Goal: Task Accomplishment & Management: Complete application form

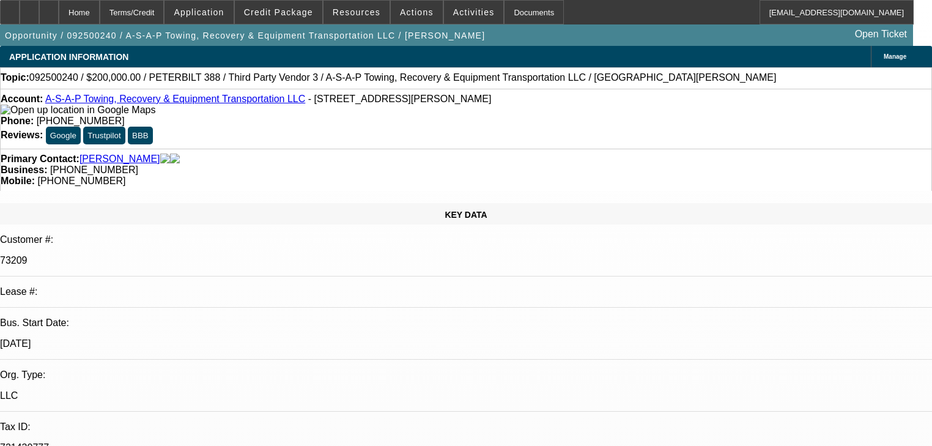
select select "0"
select select "2"
select select "0"
select select "6"
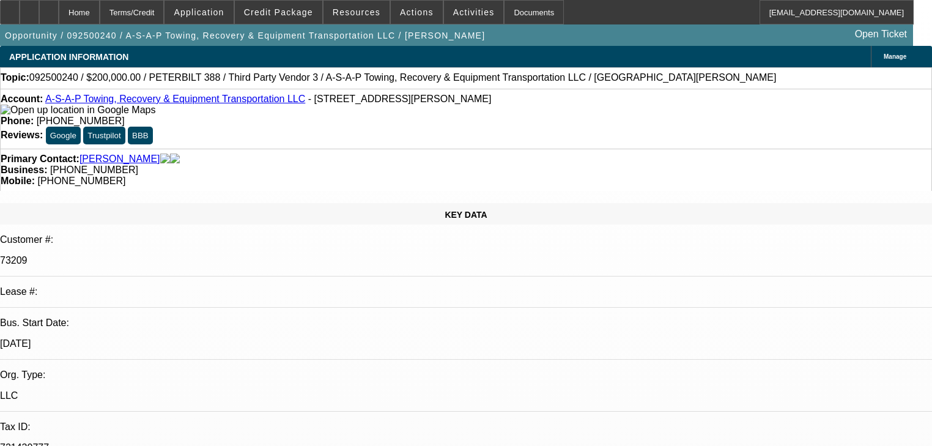
select select "0"
select select "2"
select select "0"
select select "6"
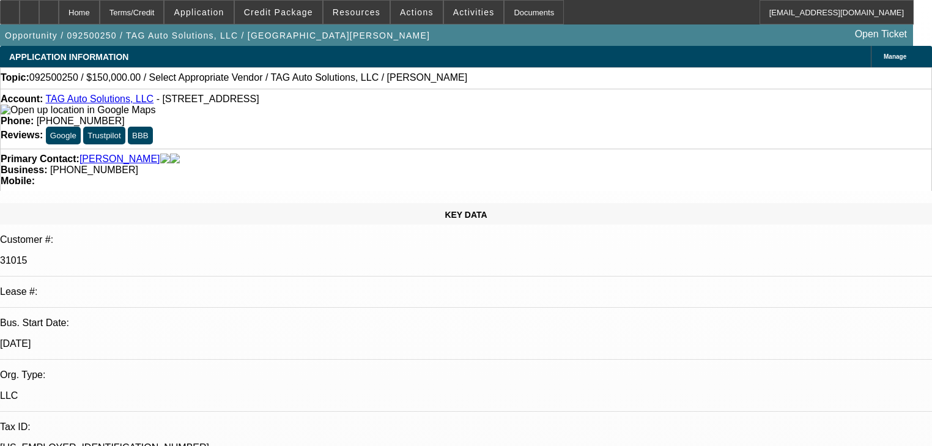
select select "0"
select select "2"
select select "0.1"
select select "4"
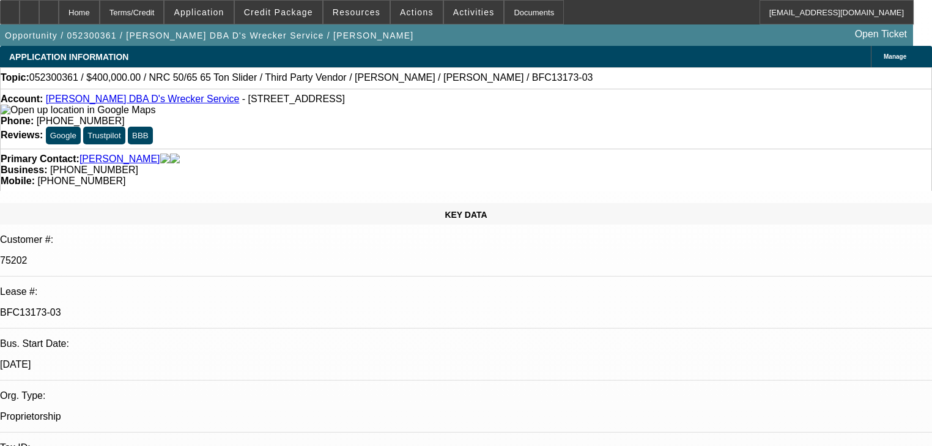
select select "0"
select select "2"
select select "0"
select select "2"
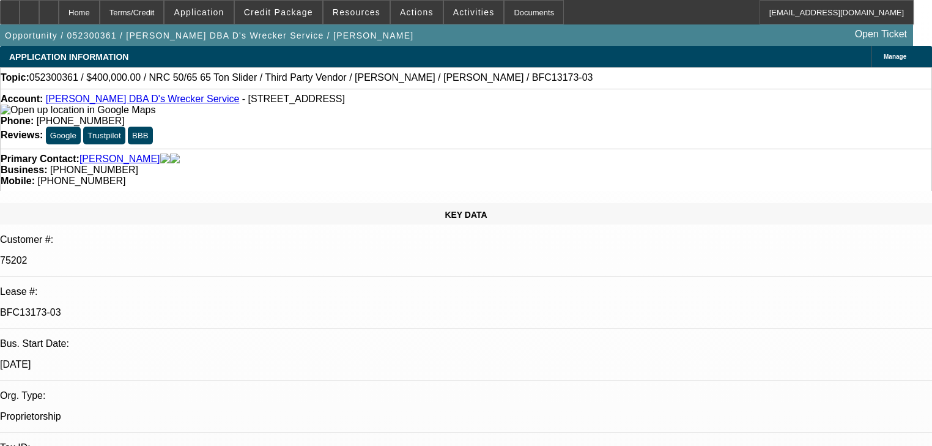
select select "0"
select select "2"
select select "0"
select select "2"
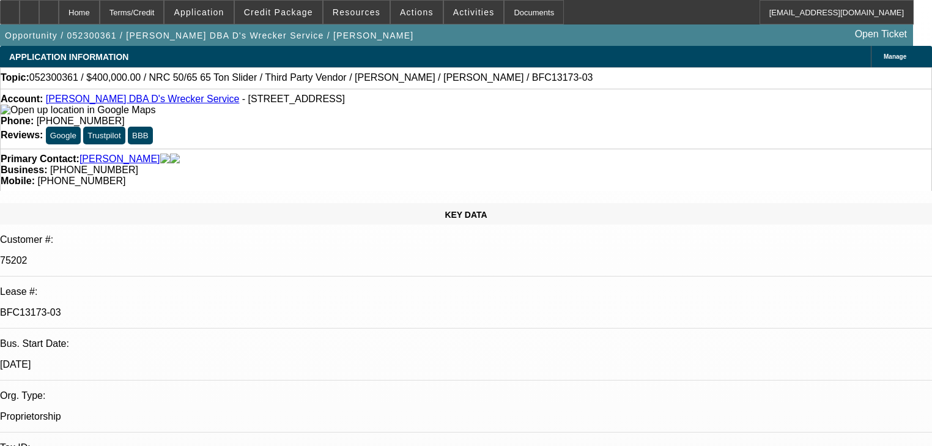
select select "0"
select select "2"
select select "0"
select select "2"
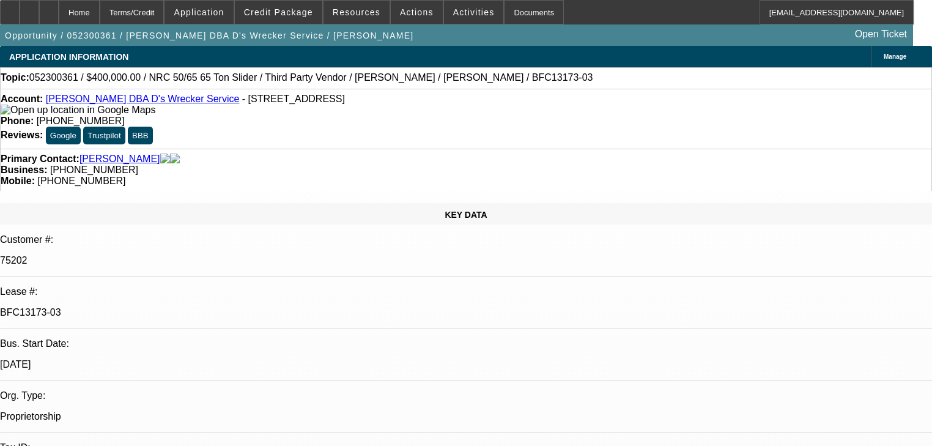
select select "0"
select select "2"
select select "0.15"
select select "16"
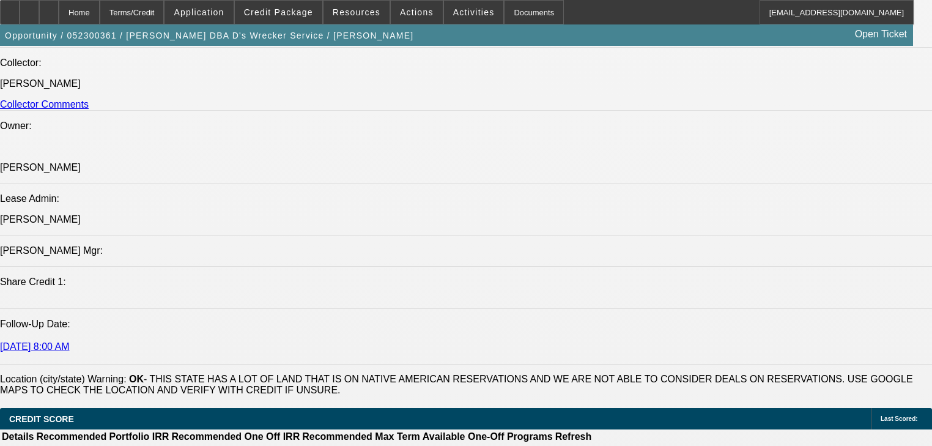
scroll to position [1566, 0]
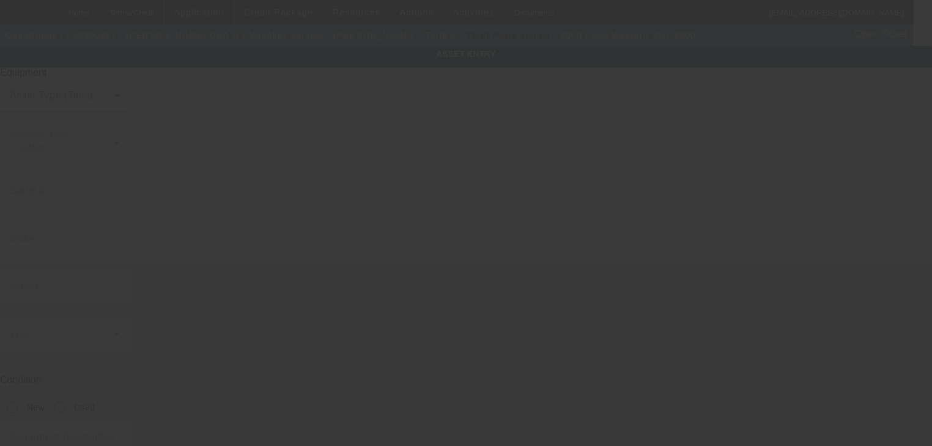
type input "2WKP0DCK9YK963143"
type input "Western Star"
type input "4900"
radio input "true"
type textarea "with"
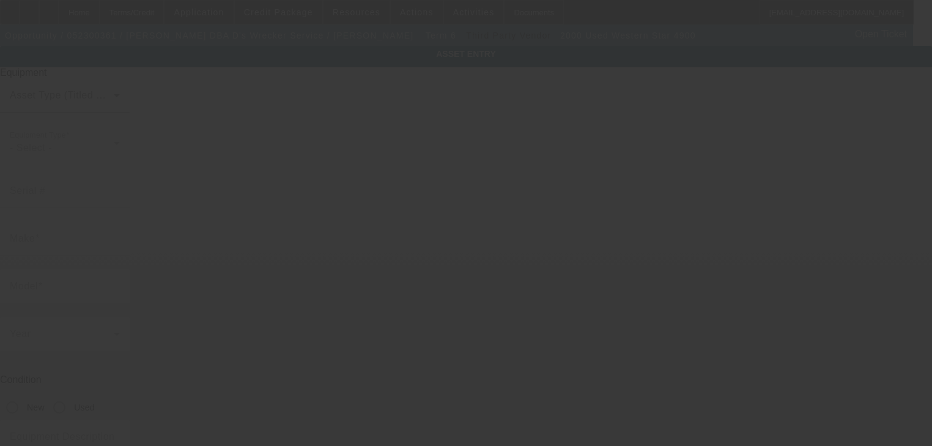
type input "106474 S 4170 Rd"
type input "Checotah"
type input "74426"
type input "McIntosh"
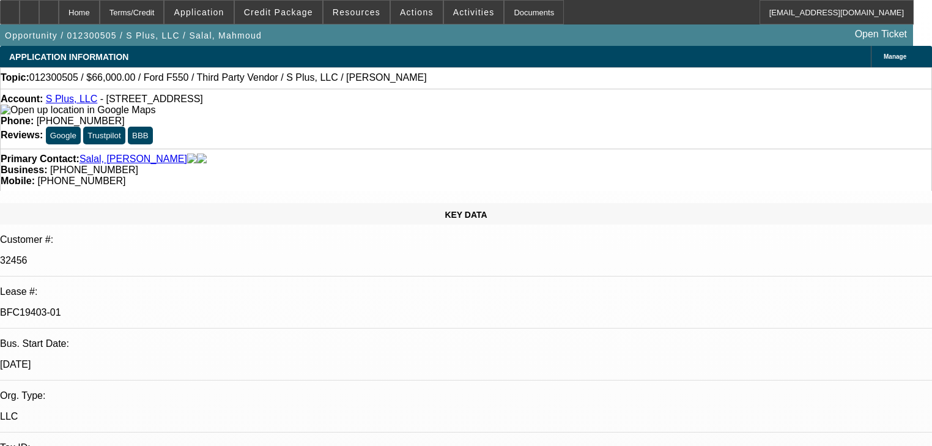
select select "0"
select select "2"
select select "0.1"
select select "4"
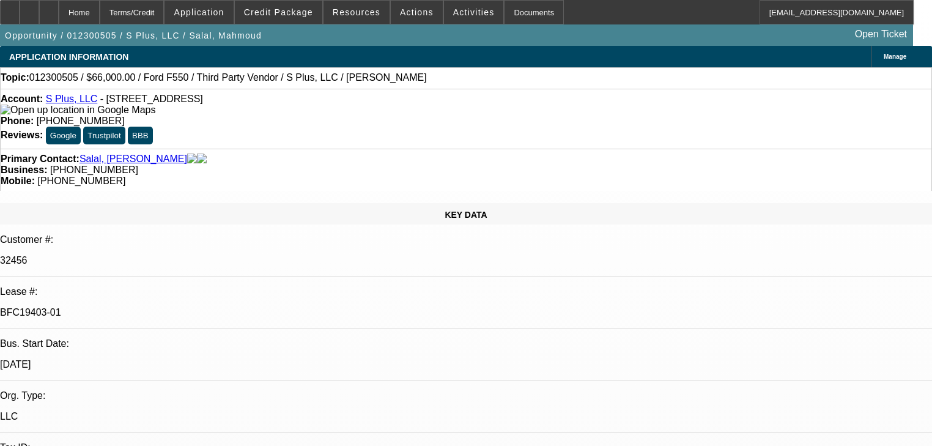
select select "0"
select select "2"
select select "0.1"
select select "4"
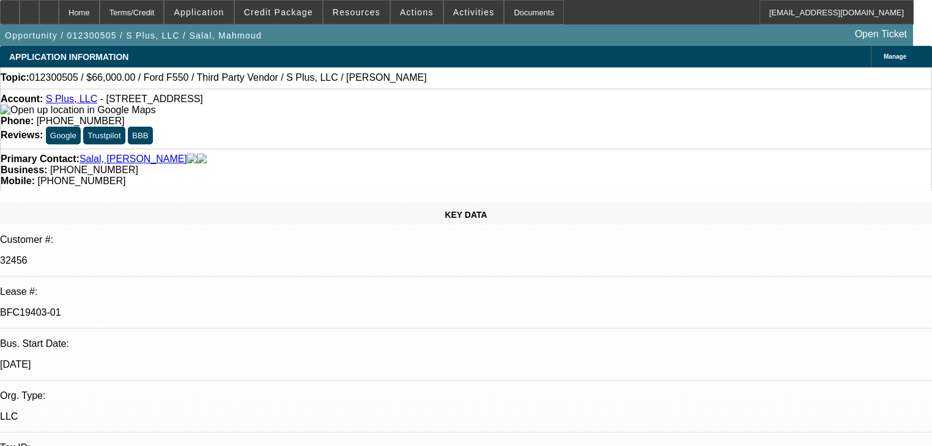
select select "0.2"
select select "2"
select select "0.1"
select select "4"
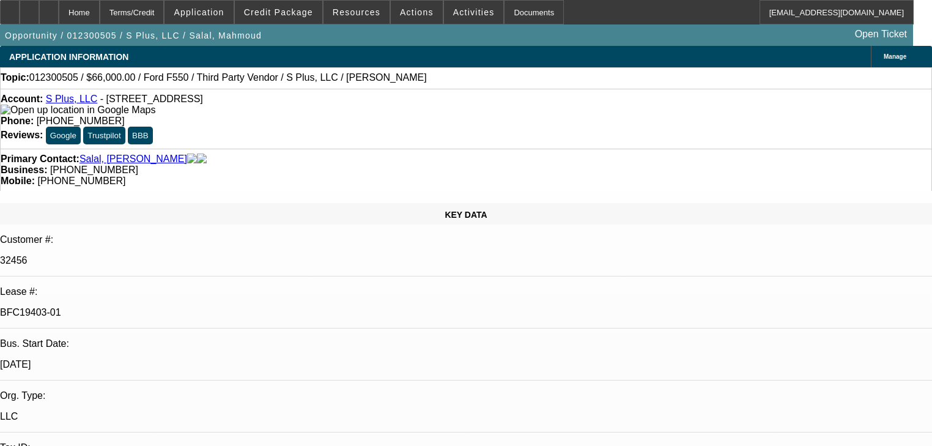
select select "0"
select select "2"
select select "0.1"
select select "4"
